Goal: Task Accomplishment & Management: Manage account settings

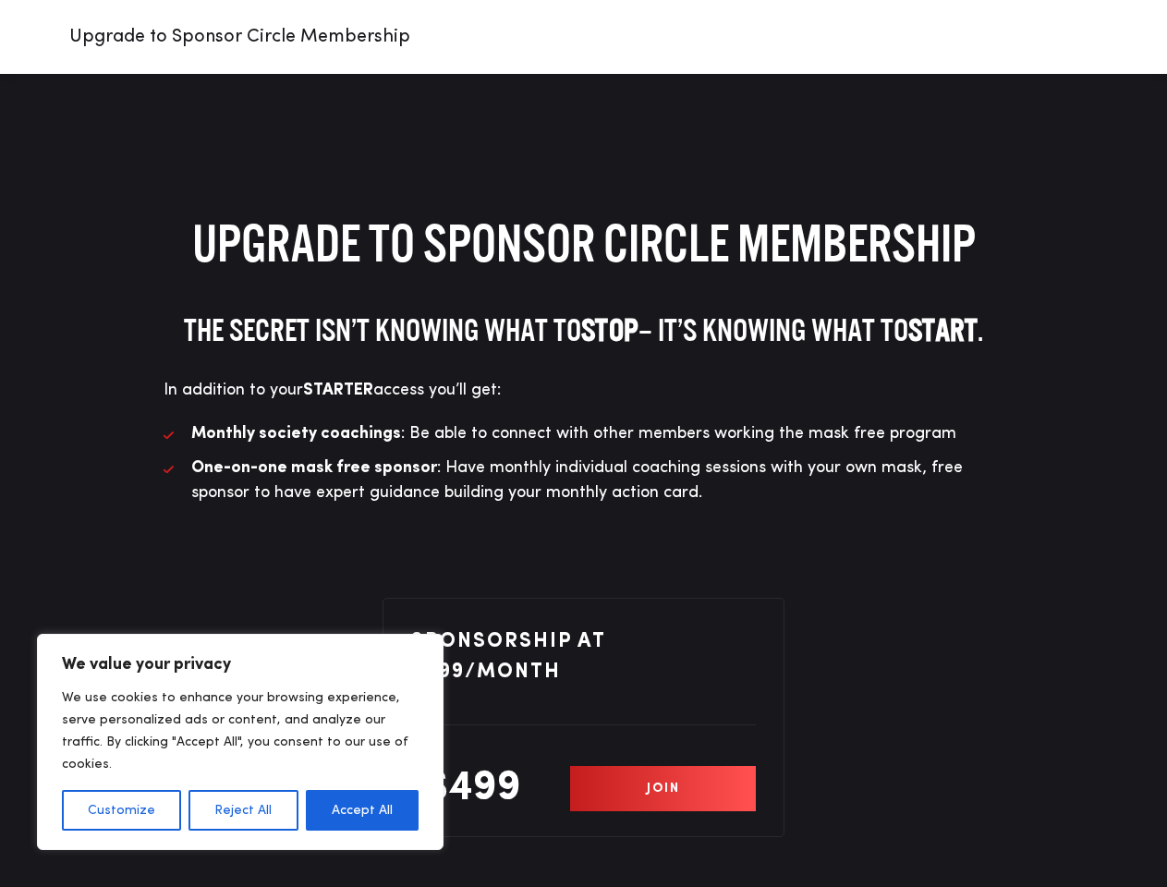
click at [583, 444] on li "Monthly society coachings : Be able to connect with other members working the m…" at bounding box center [584, 433] width 841 height 25
click at [121, 811] on button "Customize" at bounding box center [121, 810] width 119 height 41
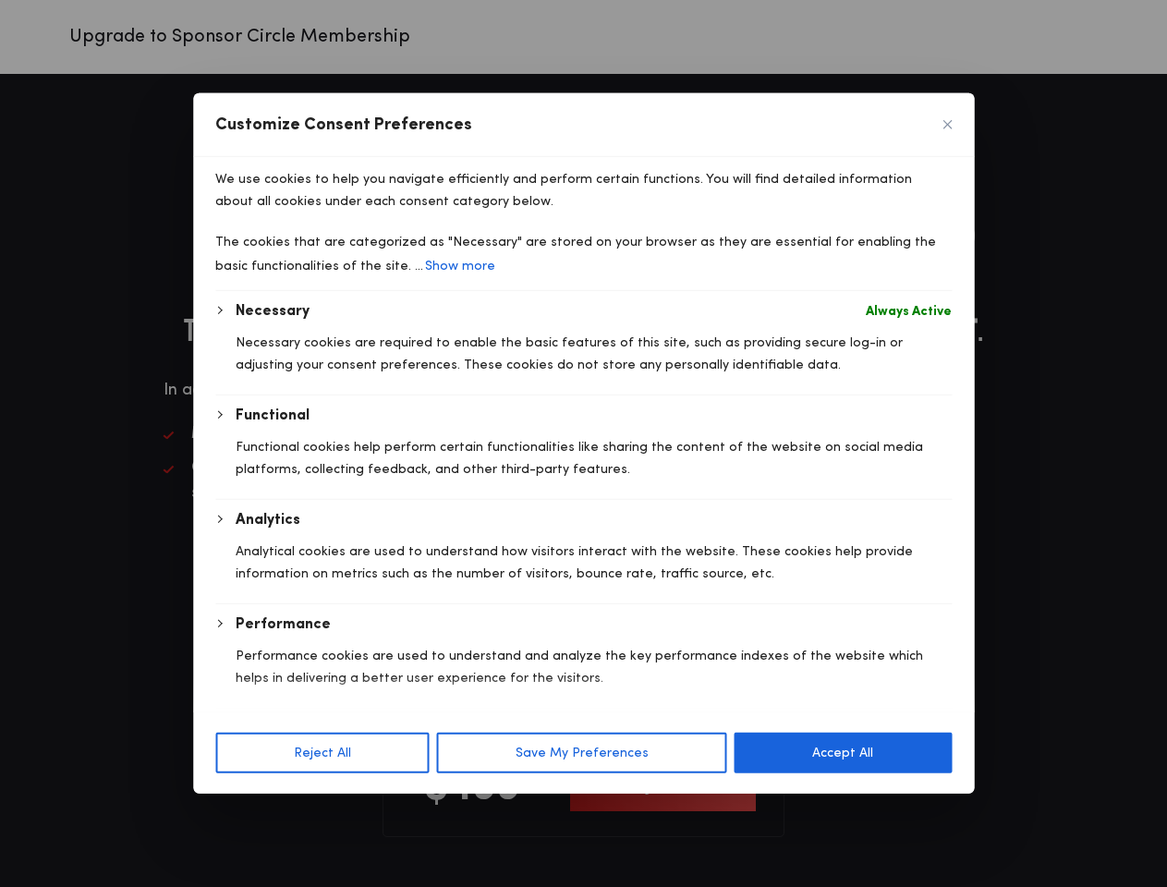
click at [242, 213] on p "We use cookies to help you navigate efficiently and perform certain functions. …" at bounding box center [583, 190] width 737 height 44
click at [362, 794] on div "Customize Consent Preferences We use cookies to help you navigate efficiently a…" at bounding box center [583, 443] width 781 height 701
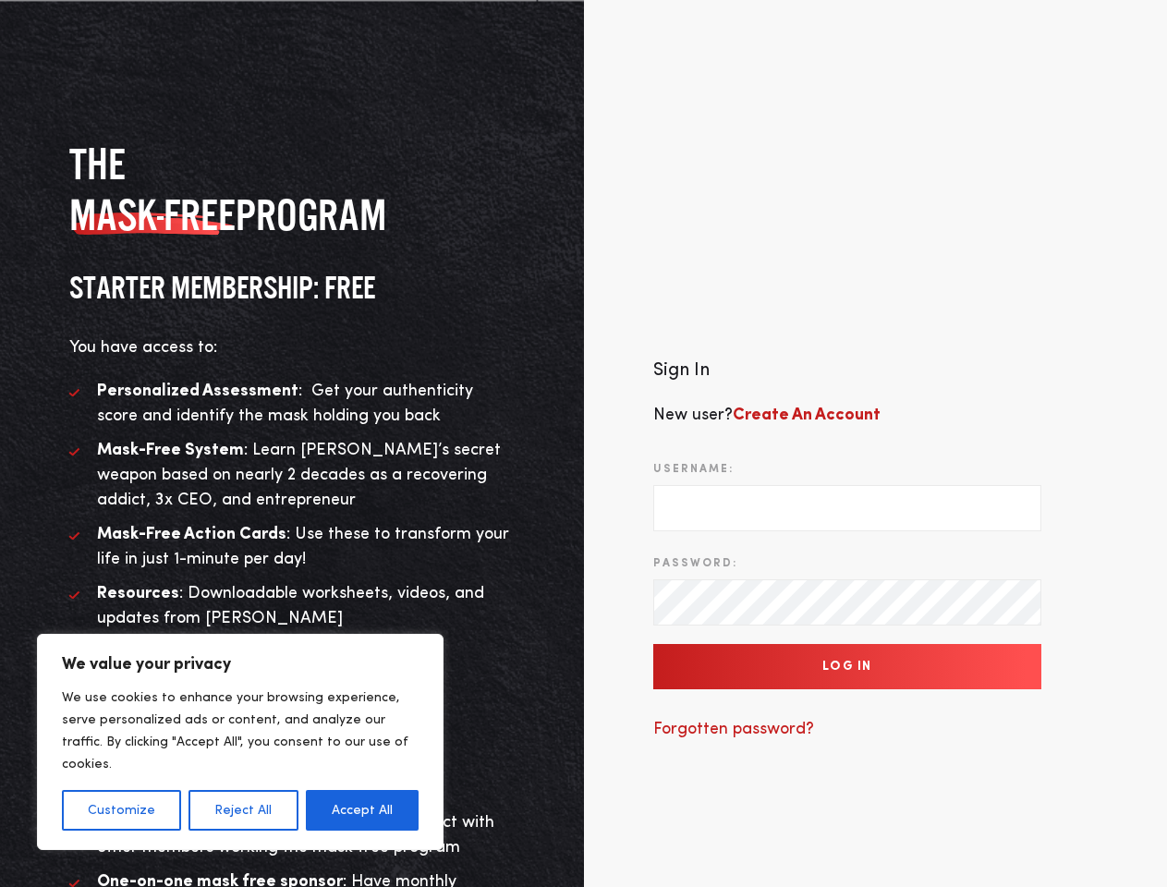
click at [584, 444] on div "Sign In New user? Create An Account Username: Password: Log In Forgotten passwo…" at bounding box center [876, 558] width 584 height 681
click at [121, 811] on button "Customize" at bounding box center [121, 810] width 119 height 41
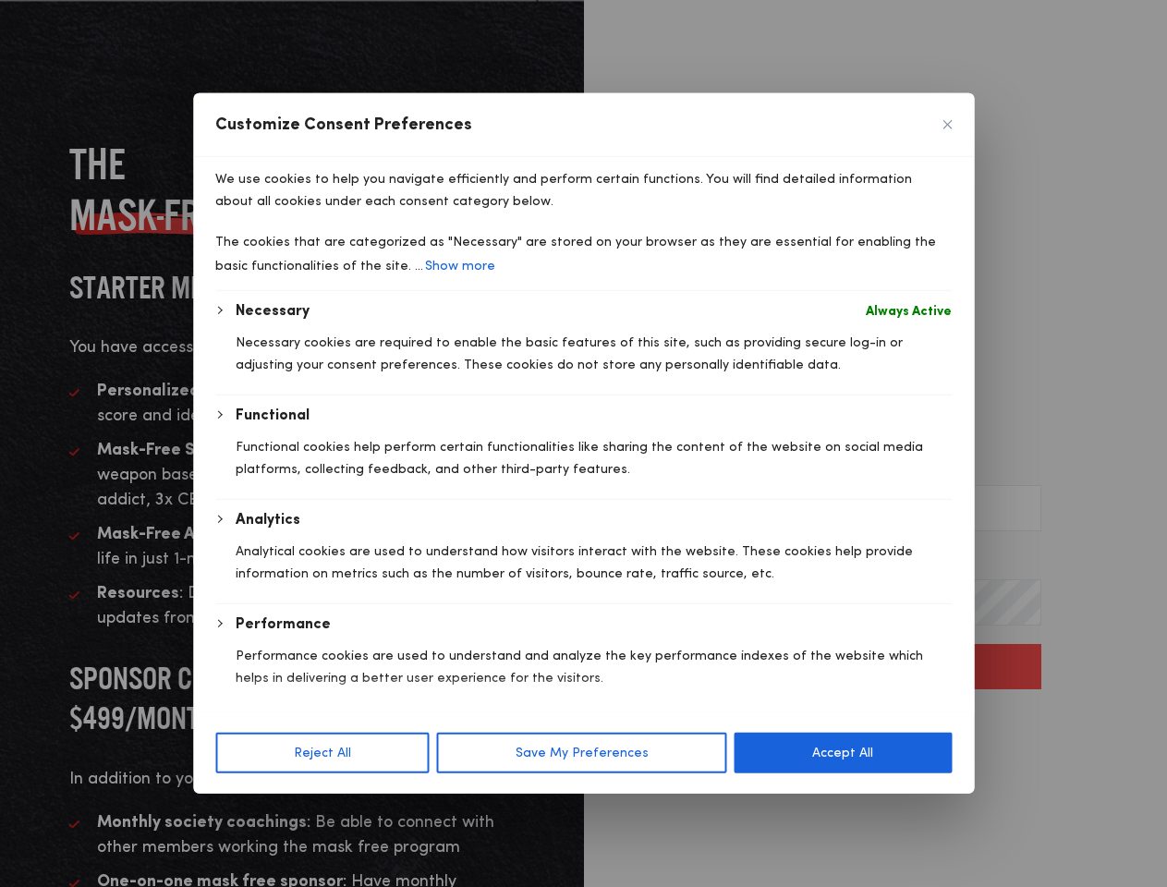
click at [242, 811] on div at bounding box center [583, 443] width 1167 height 887
click at [362, 213] on p "We use cookies to help you navigate efficiently and perform certain functions. …" at bounding box center [583, 190] width 737 height 44
click at [848, 667] on div "Necessary Always Active Necessary cookies are required to enable the basic feat…" at bounding box center [583, 556] width 737 height 512
